Goal: Go to known website: Access a specific website the user already knows

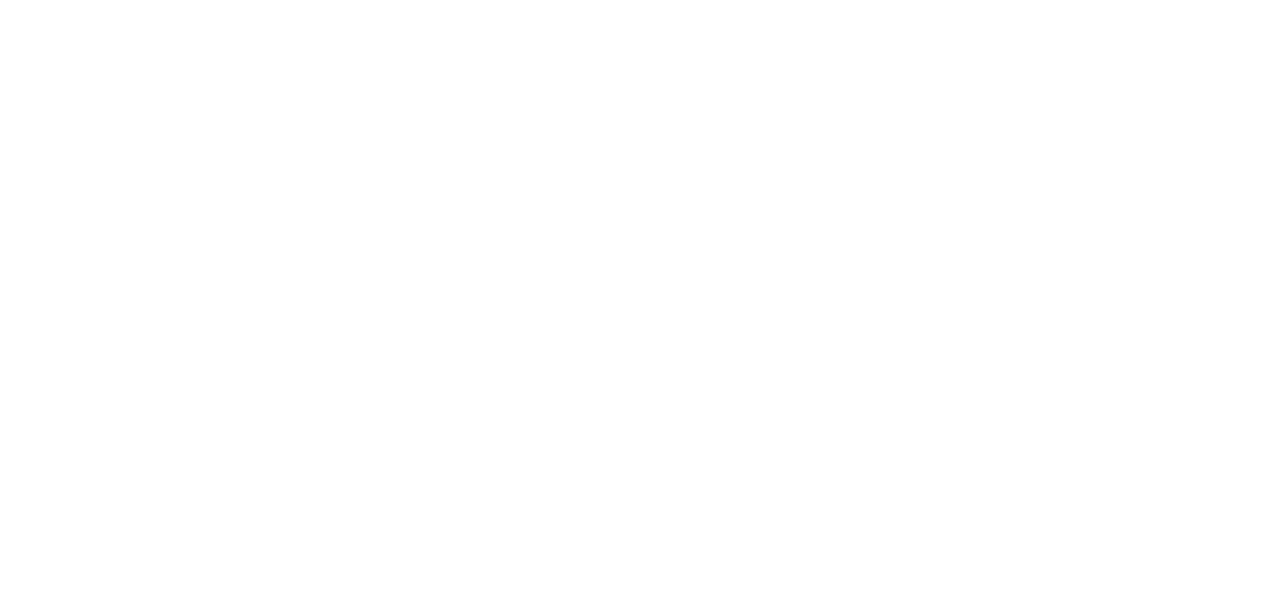
click at [736, 171] on main at bounding box center [630, 306] width 1261 height 613
